Goal: Find specific page/section: Find specific page/section

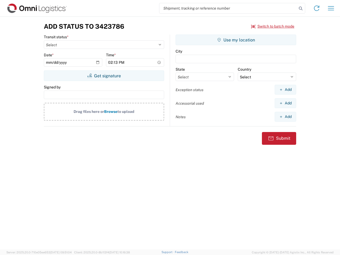
click at [228, 8] on input "search" at bounding box center [228, 8] width 138 height 10
click at [301, 9] on icon at bounding box center [300, 8] width 7 height 7
click at [317, 8] on icon at bounding box center [317, 8] width 9 height 9
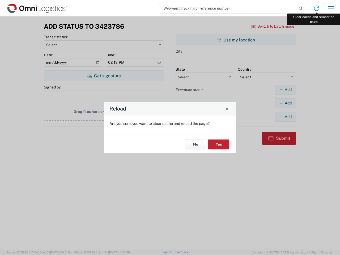
click at [331, 8] on div "Reload Are you sure, you want to clear cache and reload the page? No Yes" at bounding box center [170, 127] width 340 height 255
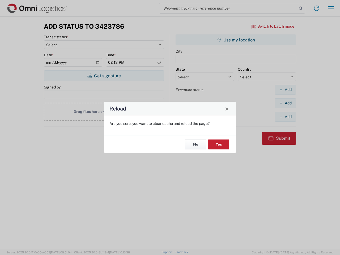
click at [273, 26] on div "Reload Are you sure, you want to clear cache and reload the page? No Yes" at bounding box center [170, 127] width 340 height 255
click at [104, 76] on div "Reload Are you sure, you want to clear cache and reload the page? No Yes" at bounding box center [170, 127] width 340 height 255
click at [236, 40] on div "Reload Are you sure, you want to clear cache and reload the page? No Yes" at bounding box center [170, 127] width 340 height 255
click at [285, 90] on div "Reload Are you sure, you want to clear cache and reload the page? No Yes" at bounding box center [170, 127] width 340 height 255
click at [285, 103] on div "Reload Are you sure, you want to clear cache and reload the page? No Yes" at bounding box center [170, 127] width 340 height 255
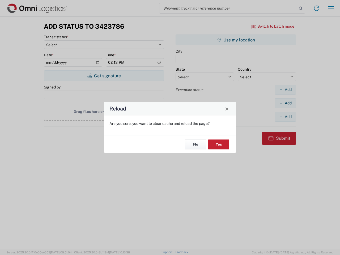
click at [285, 117] on div "Reload Are you sure, you want to clear cache and reload the page? No Yes" at bounding box center [170, 127] width 340 height 255
